Goal: Feedback & Contribution: Leave review/rating

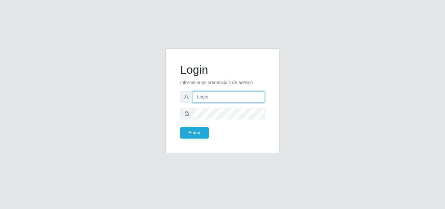
click at [249, 97] on input "text" at bounding box center [229, 96] width 72 height 11
type input "vitoria@saullus"
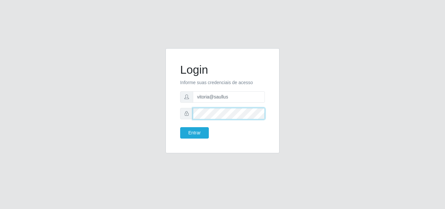
click at [180, 127] on button "Entrar" at bounding box center [194, 132] width 29 height 11
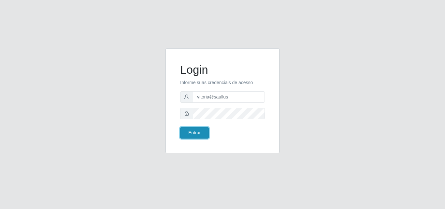
click at [207, 129] on button "Entrar" at bounding box center [194, 132] width 29 height 11
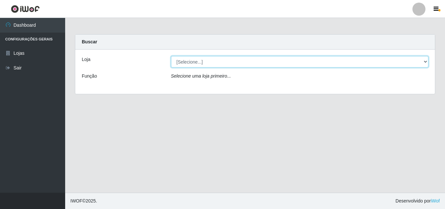
click at [245, 59] on select "[Selecione...] Saullus Supermercados" at bounding box center [299, 61] width 257 height 11
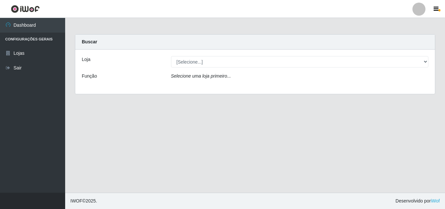
click at [228, 87] on div "Loja [Selecione...] Saullus Supermercados Função Selecione uma loja primeiro..." at bounding box center [254, 71] width 359 height 44
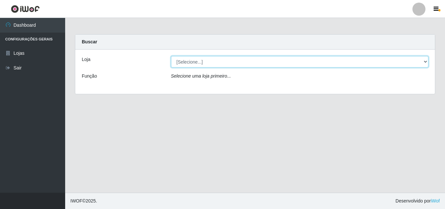
click at [243, 65] on select "[Selecione...] Saullus Supermercados" at bounding box center [299, 61] width 257 height 11
select select "423"
click at [171, 56] on select "[Selecione...] Saullus Supermercados" at bounding box center [299, 61] width 257 height 11
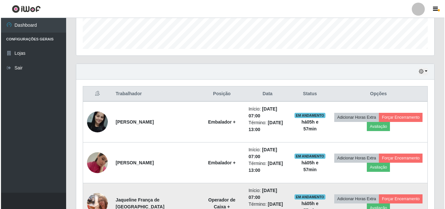
scroll to position [260, 0]
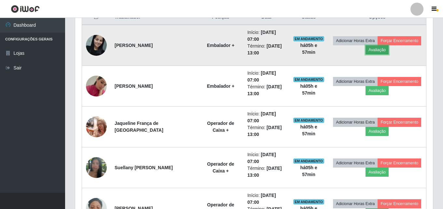
click at [371, 50] on button "Avaliação" at bounding box center [376, 49] width 23 height 9
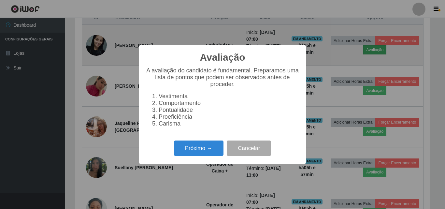
scroll to position [135, 354]
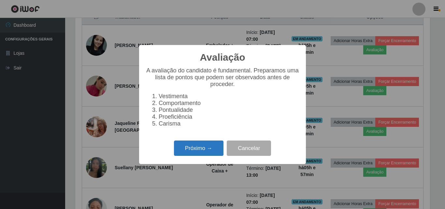
click at [203, 151] on button "Próximo →" at bounding box center [198, 147] width 49 height 15
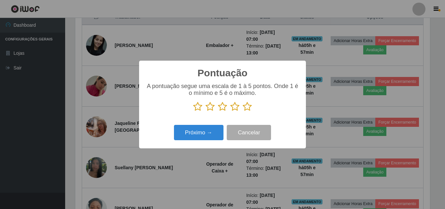
scroll to position [325295, 325075]
click at [249, 107] on icon at bounding box center [246, 107] width 9 height 10
click at [242, 111] on input "radio" at bounding box center [242, 111] width 0 height 0
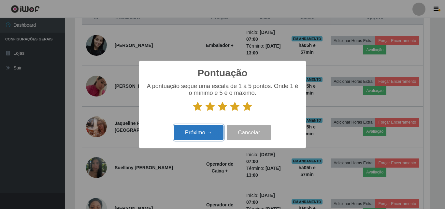
click at [210, 134] on button "Próximo →" at bounding box center [198, 132] width 49 height 15
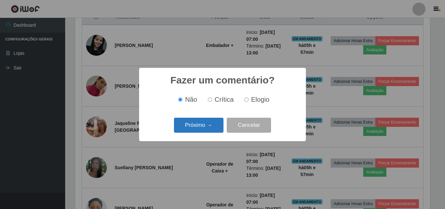
click at [210, 124] on button "Próximo →" at bounding box center [198, 124] width 49 height 15
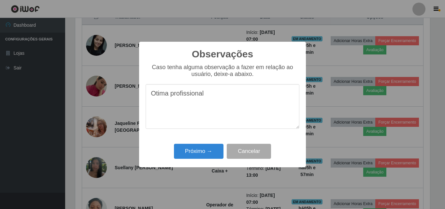
drag, startPoint x: 219, startPoint y: 92, endPoint x: 148, endPoint y: 96, distance: 70.4
click at [148, 96] on textarea "Otima profissional" at bounding box center [222, 106] width 154 height 45
type textarea "Otima profissional"
click at [195, 159] on button "Próximo →" at bounding box center [198, 151] width 49 height 15
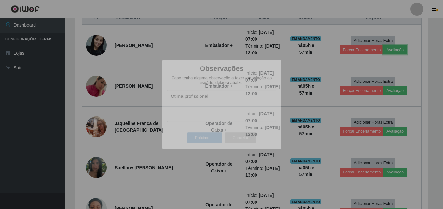
scroll to position [135, 358]
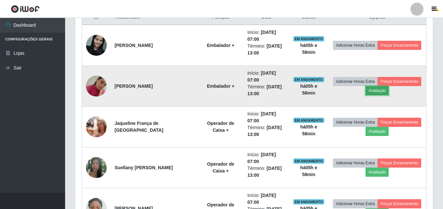
click at [374, 90] on button "Avaliação" at bounding box center [376, 90] width 23 height 9
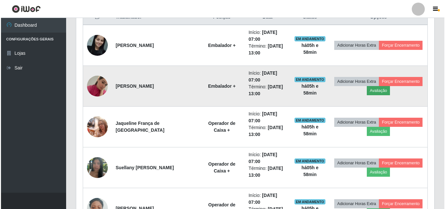
scroll to position [135, 354]
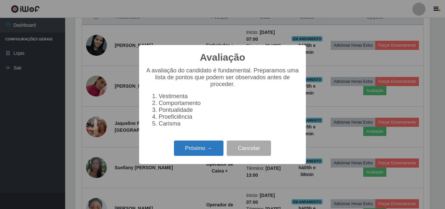
click at [206, 148] on button "Próximo →" at bounding box center [198, 147] width 49 height 15
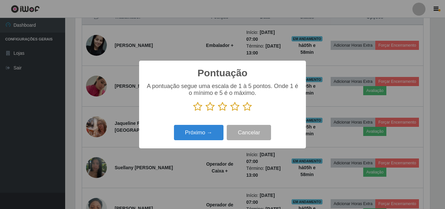
click at [248, 106] on icon at bounding box center [246, 107] width 9 height 10
click at [242, 111] on input "radio" at bounding box center [242, 111] width 0 height 0
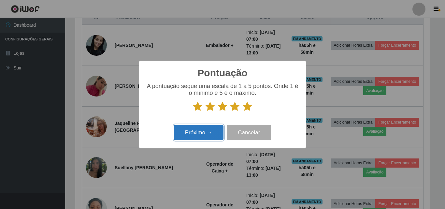
click at [208, 136] on button "Próximo →" at bounding box center [198, 132] width 49 height 15
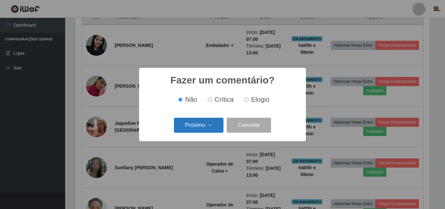
click at [216, 129] on button "Próximo →" at bounding box center [198, 124] width 49 height 15
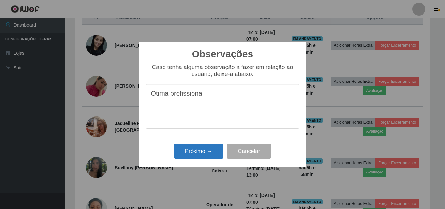
type textarea "Otima profissional"
click at [204, 149] on button "Próximo →" at bounding box center [198, 151] width 49 height 15
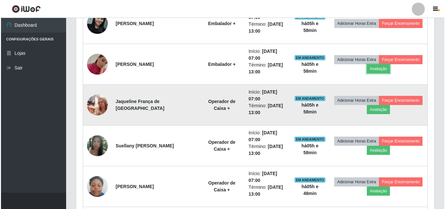
scroll to position [293, 0]
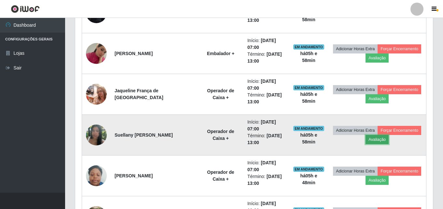
click at [381, 138] on button "Avaliação" at bounding box center [376, 139] width 23 height 9
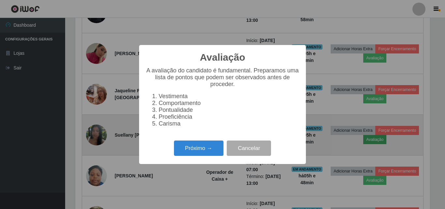
scroll to position [135, 354]
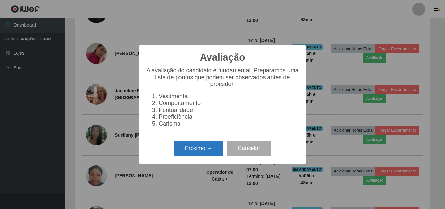
click at [212, 155] on button "Próximo →" at bounding box center [198, 147] width 49 height 15
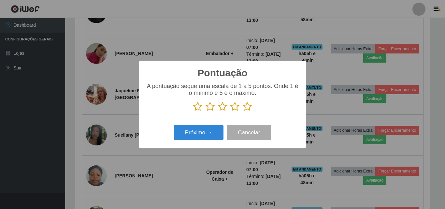
scroll to position [325295, 325075]
click at [249, 109] on icon at bounding box center [246, 107] width 9 height 10
click at [242, 111] on input "radio" at bounding box center [242, 111] width 0 height 0
click at [223, 128] on div "Próximo → Cancelar" at bounding box center [222, 132] width 154 height 19
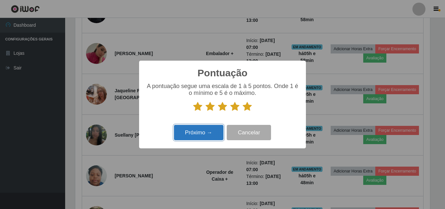
click at [218, 133] on button "Próximo →" at bounding box center [198, 132] width 49 height 15
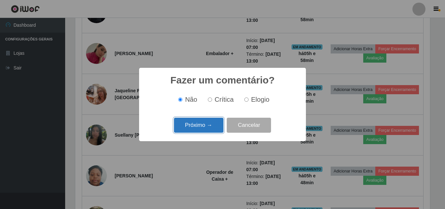
click at [218, 127] on button "Próximo →" at bounding box center [198, 124] width 49 height 15
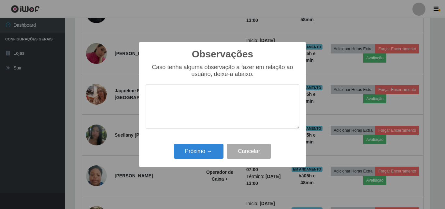
type textarea "Otima profissional"
click at [236, 134] on div "Caso tenha alguma observação a fazer em relação ao usuário, deixe-a abaixo. Oti…" at bounding box center [222, 99] width 154 height 71
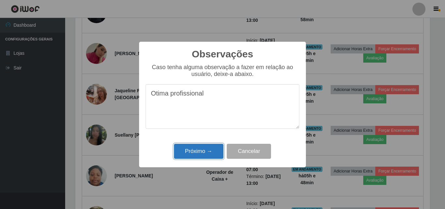
click at [200, 152] on button "Próximo →" at bounding box center [198, 151] width 49 height 15
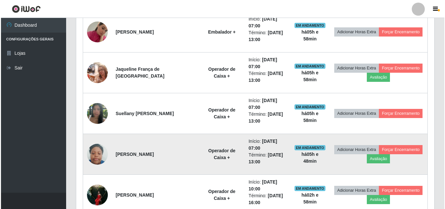
scroll to position [325, 0]
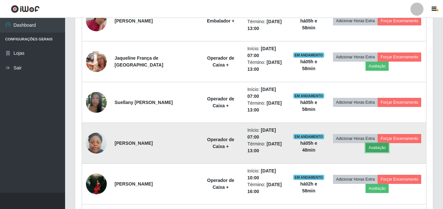
click at [378, 149] on button "Avaliação" at bounding box center [376, 147] width 23 height 9
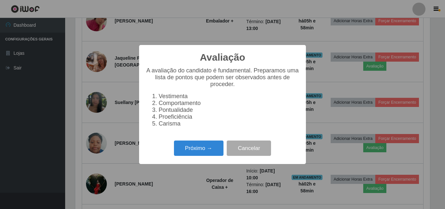
scroll to position [135, 354]
click at [203, 152] on button "Próximo →" at bounding box center [198, 147] width 49 height 15
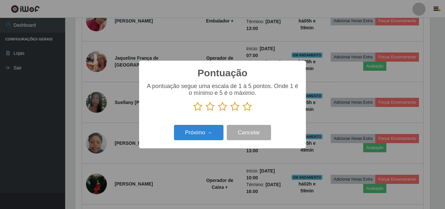
scroll to position [325295, 325075]
click at [246, 110] on icon at bounding box center [246, 107] width 9 height 10
click at [242, 111] on input "radio" at bounding box center [242, 111] width 0 height 0
click at [224, 129] on div "Próximo → Cancelar" at bounding box center [222, 132] width 154 height 19
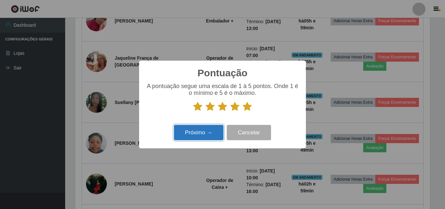
click at [203, 136] on button "Próximo →" at bounding box center [198, 132] width 49 height 15
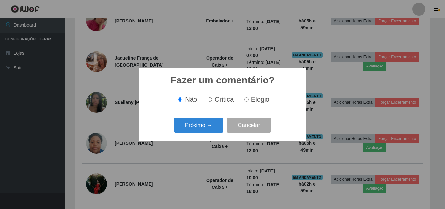
click at [209, 136] on div "Fazer um comentário? × Não Crítica Elogio Próximo → Cancelar" at bounding box center [222, 104] width 167 height 73
click at [209, 129] on button "Próximo →" at bounding box center [198, 124] width 49 height 15
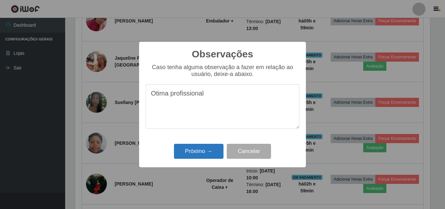
type textarea "Otima profissional"
click at [212, 152] on button "Próximo →" at bounding box center [198, 151] width 49 height 15
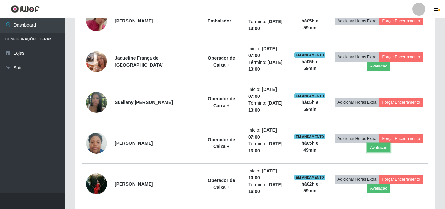
scroll to position [135, 358]
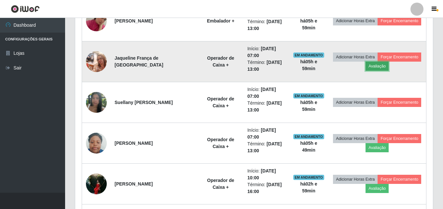
click at [380, 66] on button "Avaliação" at bounding box center [376, 66] width 23 height 9
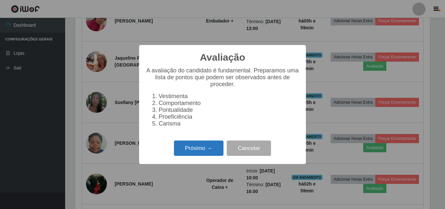
click at [184, 153] on button "Próximo →" at bounding box center [198, 147] width 49 height 15
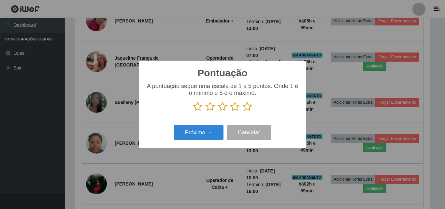
click at [221, 109] on icon at bounding box center [222, 107] width 9 height 10
click at [218, 111] on input "radio" at bounding box center [218, 111] width 0 height 0
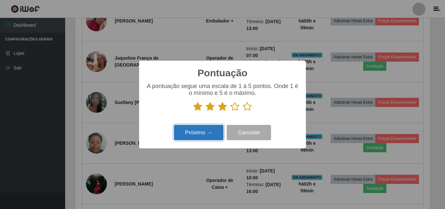
click at [204, 130] on button "Próximo →" at bounding box center [198, 132] width 49 height 15
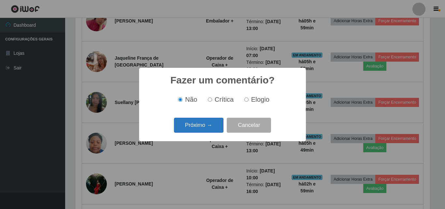
click at [210, 121] on button "Próximo →" at bounding box center [198, 124] width 49 height 15
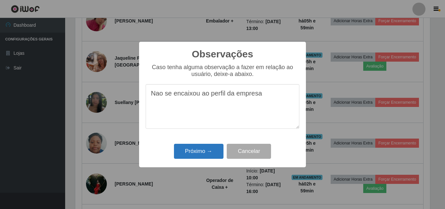
type textarea "Nao se encaixou ao perfil da empresa"
click at [198, 151] on button "Próximo →" at bounding box center [198, 151] width 49 height 15
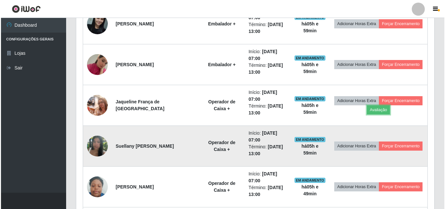
scroll to position [293, 0]
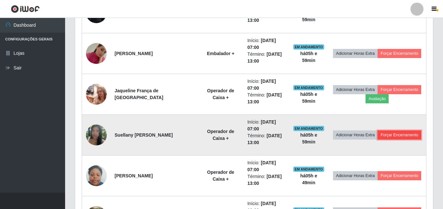
click at [391, 134] on button "Forçar Encerramento" at bounding box center [399, 134] width 44 height 9
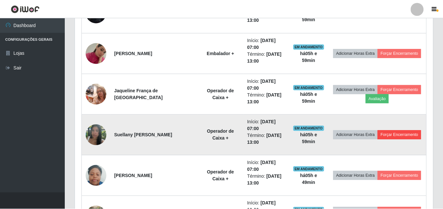
scroll to position [135, 354]
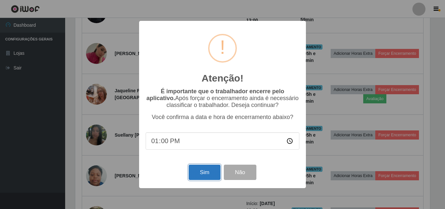
click at [198, 172] on button "Sim" at bounding box center [204, 171] width 32 height 15
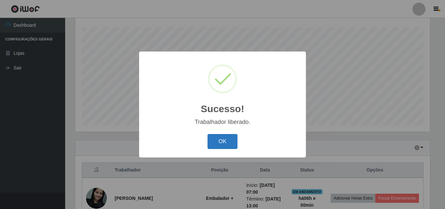
click at [222, 142] on button "OK" at bounding box center [222, 141] width 30 height 15
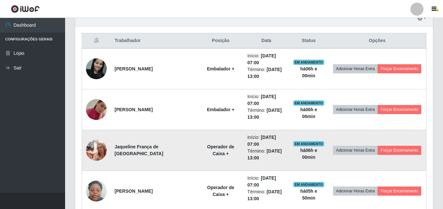
scroll to position [238, 0]
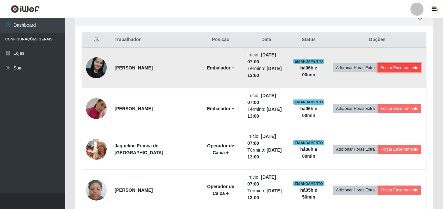
click at [403, 65] on button "Forçar Encerramento" at bounding box center [399, 67] width 44 height 9
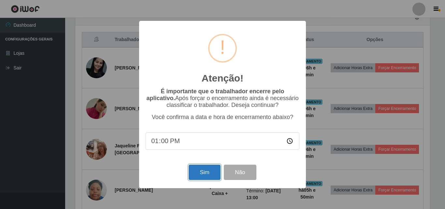
click at [204, 171] on button "Sim" at bounding box center [204, 171] width 32 height 15
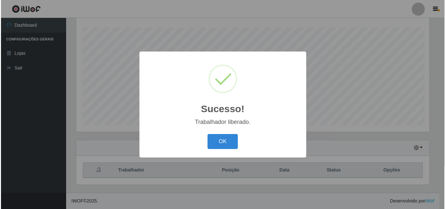
scroll to position [0, 0]
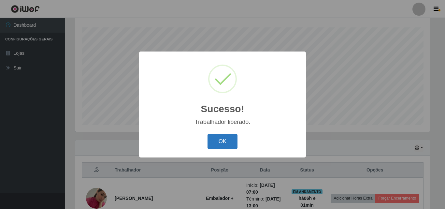
click at [216, 146] on button "OK" at bounding box center [222, 141] width 30 height 15
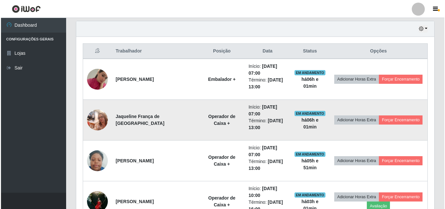
scroll to position [238, 0]
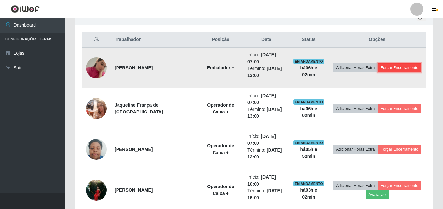
click at [395, 69] on button "Forçar Encerramento" at bounding box center [399, 67] width 44 height 9
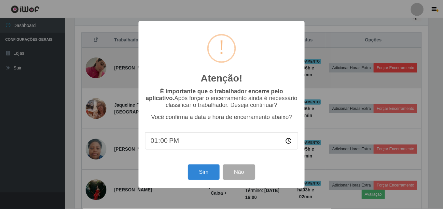
scroll to position [135, 354]
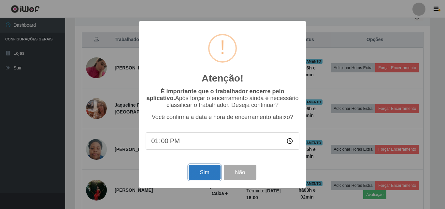
click at [212, 171] on button "Sim" at bounding box center [204, 171] width 32 height 15
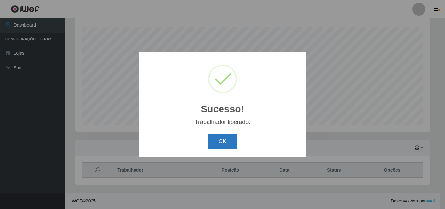
click at [226, 142] on button "OK" at bounding box center [222, 141] width 30 height 15
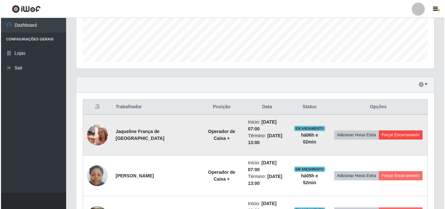
scroll to position [173, 0]
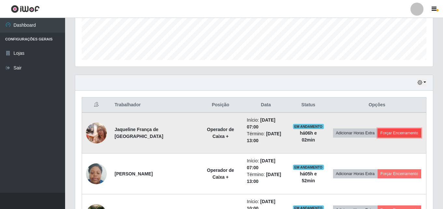
click at [391, 132] on button "Forçar Encerramento" at bounding box center [399, 132] width 44 height 9
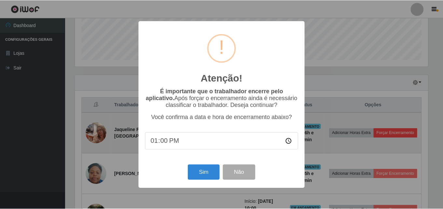
scroll to position [135, 354]
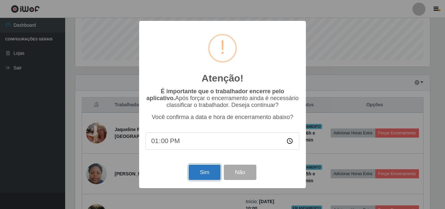
click at [194, 167] on button "Sim" at bounding box center [204, 171] width 32 height 15
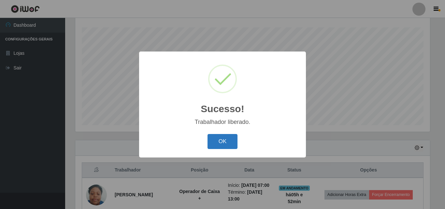
click at [237, 142] on button "OK" at bounding box center [222, 141] width 30 height 15
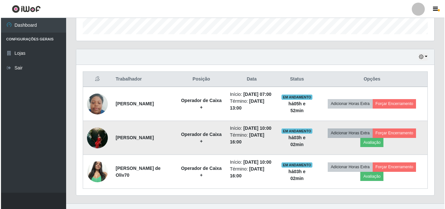
scroll to position [205, 0]
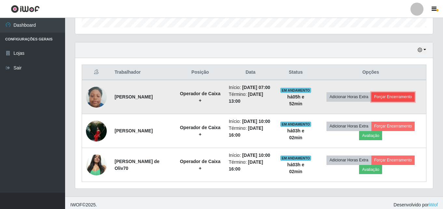
click at [390, 101] on button "Forçar Encerramento" at bounding box center [393, 96] width 44 height 9
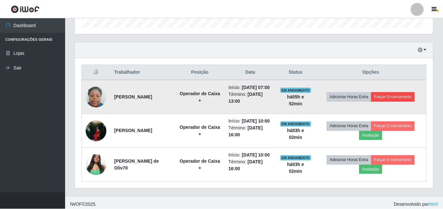
scroll to position [135, 354]
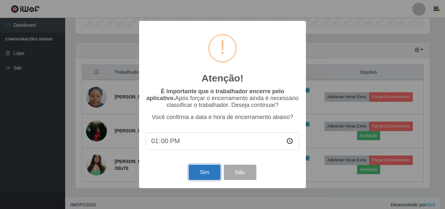
click at [200, 172] on button "Sim" at bounding box center [204, 171] width 32 height 15
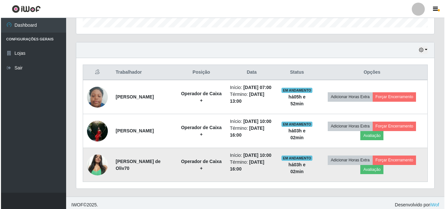
scroll to position [108, 0]
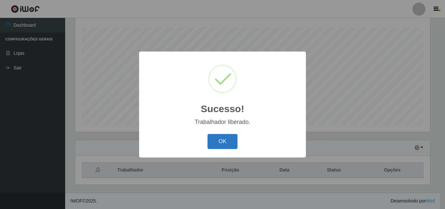
click at [231, 141] on button "OK" at bounding box center [222, 141] width 30 height 15
